Goal: Find specific page/section: Find specific page/section

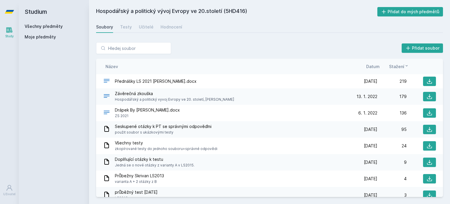
click at [52, 26] on link "Všechny předměty" at bounding box center [44, 26] width 38 height 5
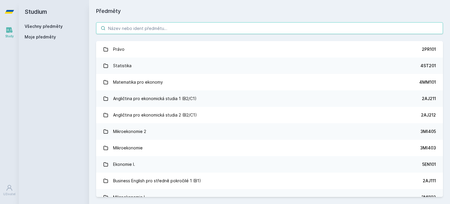
click at [158, 32] on input "search" at bounding box center [269, 28] width 347 height 12
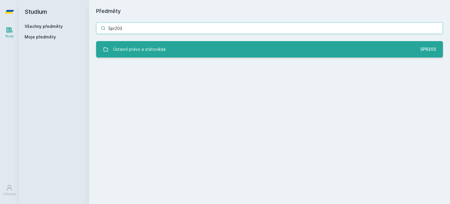
type input "5pr203"
click at [173, 53] on link "Ústavní právo a státověda 5PR203" at bounding box center [269, 49] width 347 height 16
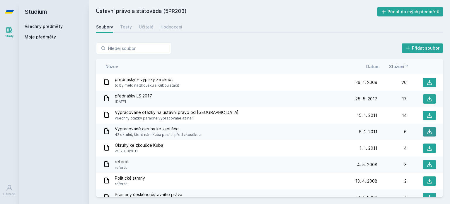
click at [427, 131] on icon at bounding box center [430, 132] width 6 height 6
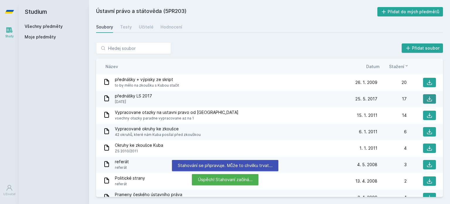
click at [432, 99] on button at bounding box center [429, 98] width 13 height 9
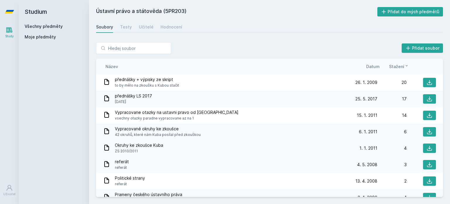
click at [241, 153] on div "Okruhy ke zkoušce Kuba ZS 2010/2011" at bounding box center [225, 148] width 245 height 12
click at [369, 66] on span "Datum" at bounding box center [372, 66] width 13 height 6
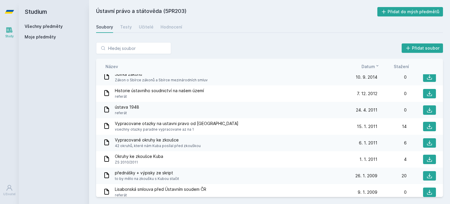
scroll to position [22, 0]
